Goal: Obtain resource: Obtain resource

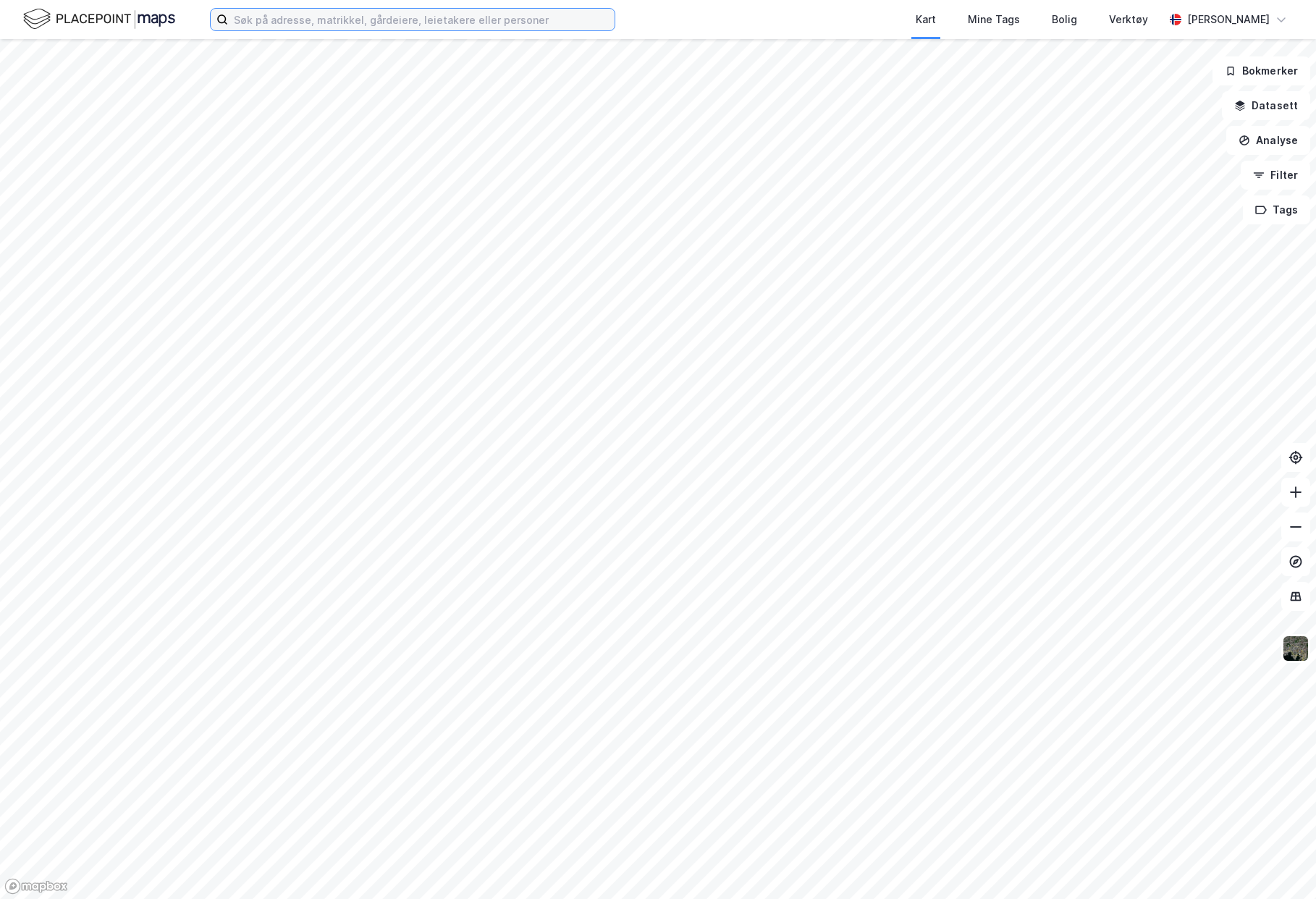
click at [325, 10] on input at bounding box center [421, 19] width 386 height 22
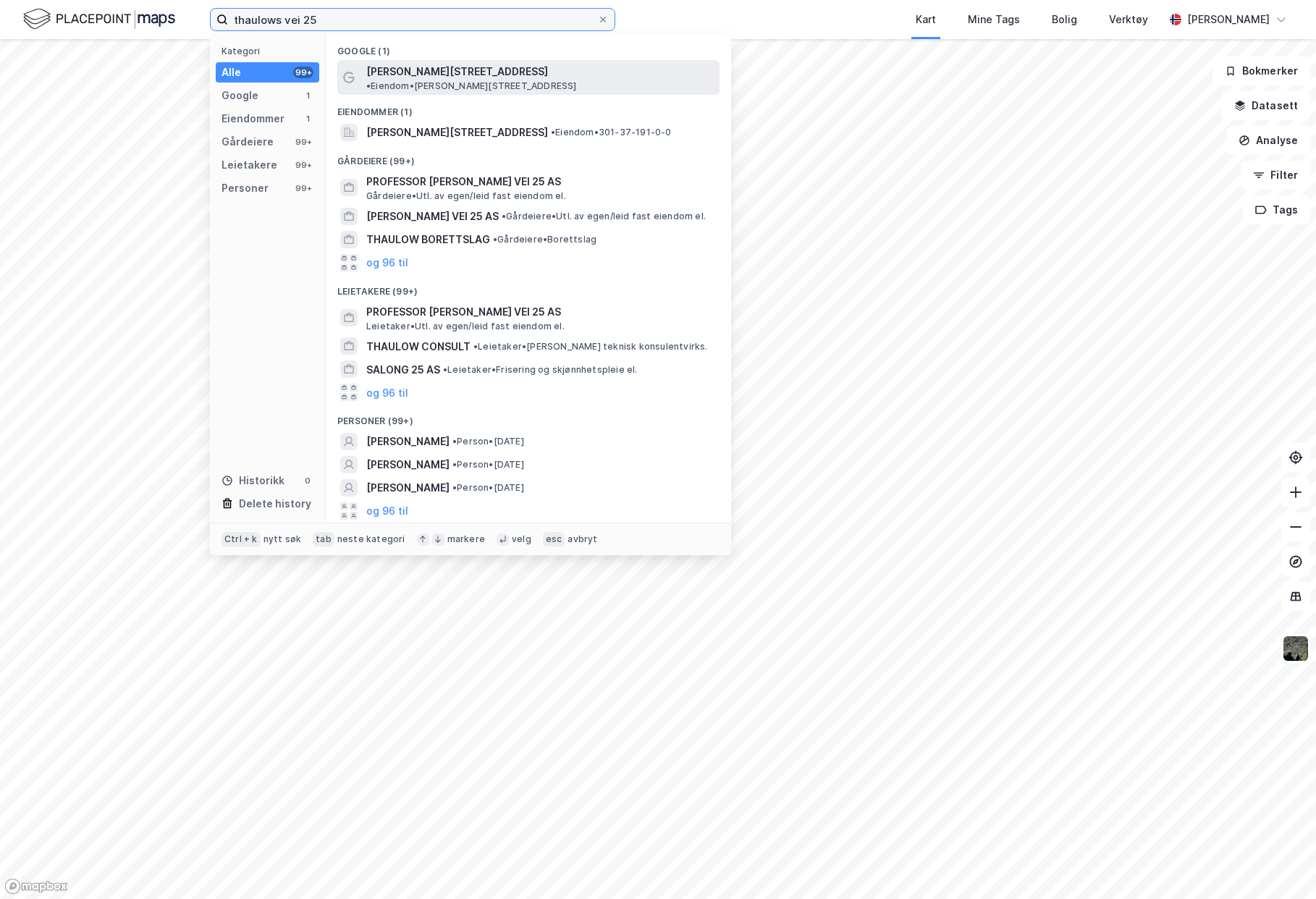
type input "thaulows vei 25"
click at [424, 70] on span "[PERSON_NAME][STREET_ADDRESS]" at bounding box center [457, 72] width 181 height 18
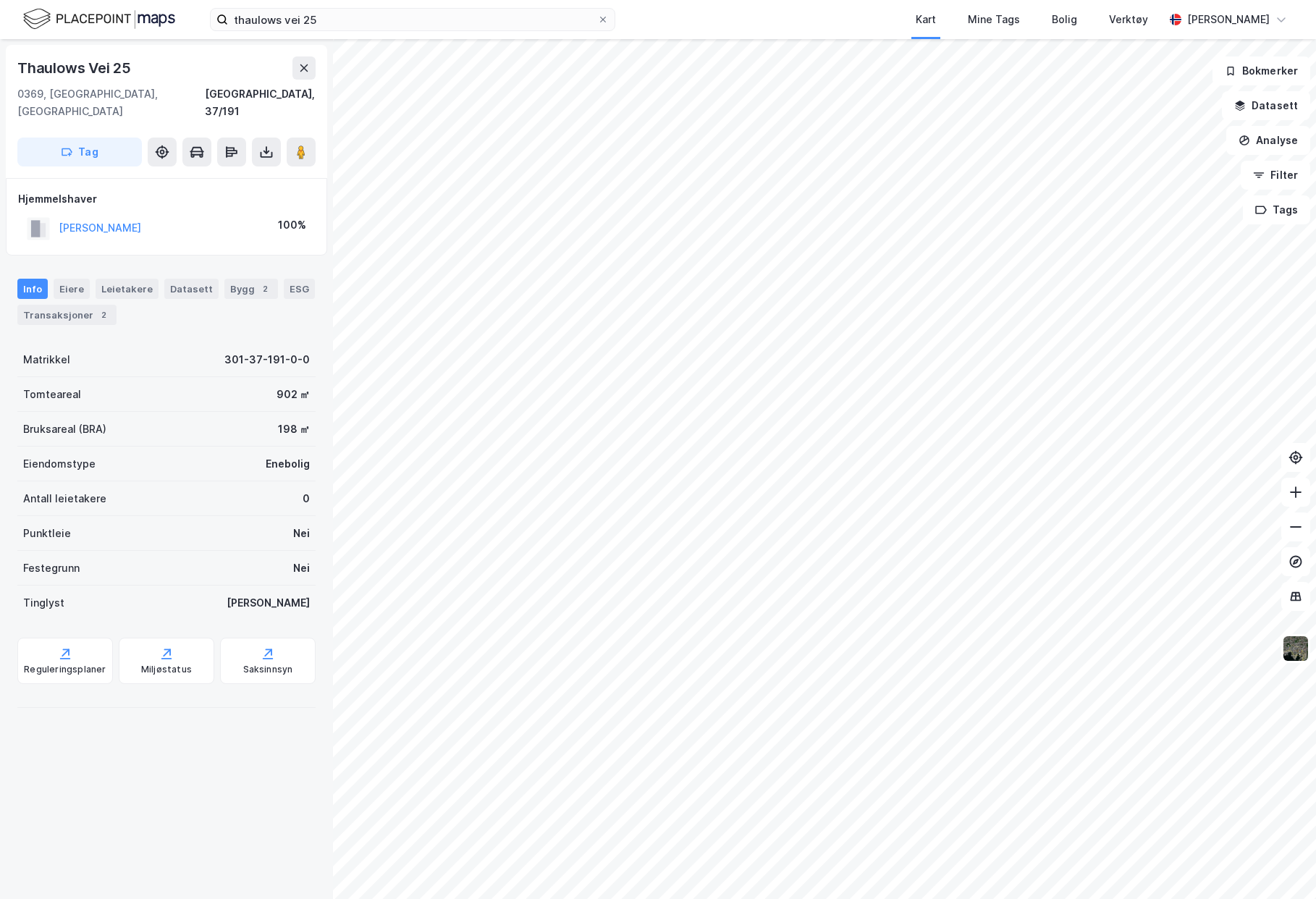
click at [702, 7] on div "Kart Mine Tags Bolig Verktøy" at bounding box center [923, 19] width 479 height 39
click at [264, 145] on icon at bounding box center [266, 152] width 14 height 14
click at [208, 175] on div "Last ned grunnbok" at bounding box center [194, 181] width 84 height 11
